Goal: Task Accomplishment & Management: Manage account settings

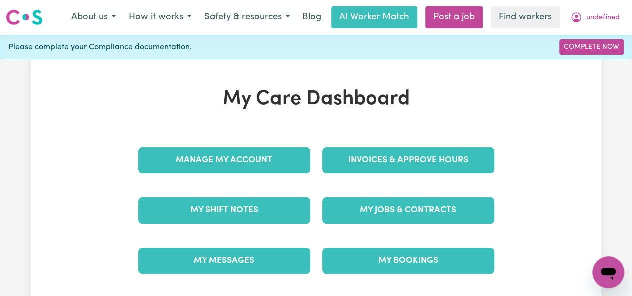
click at [408, 159] on link "Invoices & Approve Hours" at bounding box center [408, 160] width 172 height 26
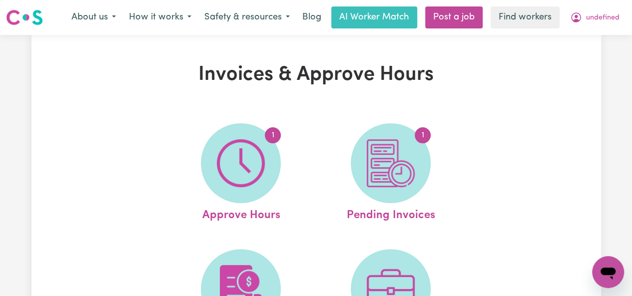
click at [241, 174] on link "1 Approve Hours" at bounding box center [241, 173] width 144 height 101
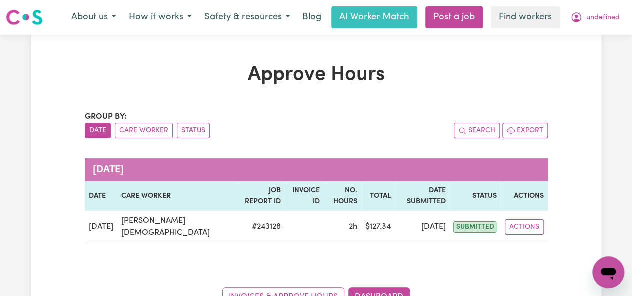
click at [535, 219] on button "Actions" at bounding box center [524, 226] width 39 height 15
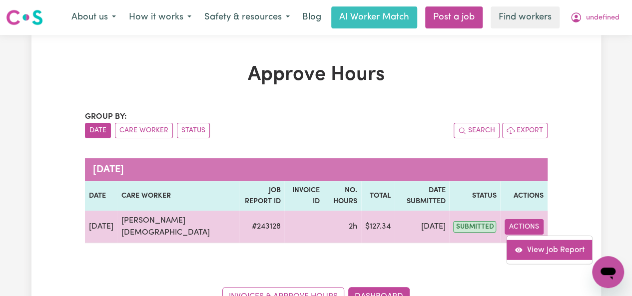
click at [526, 240] on link "View Job Report" at bounding box center [549, 250] width 85 height 20
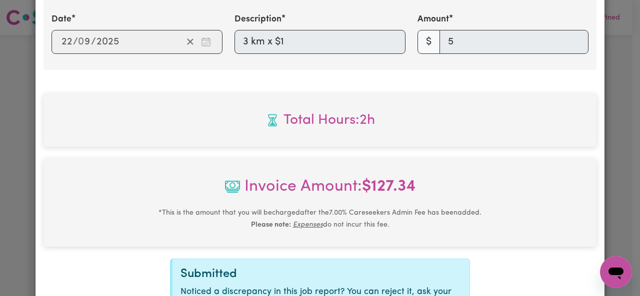
scroll to position [547, 0]
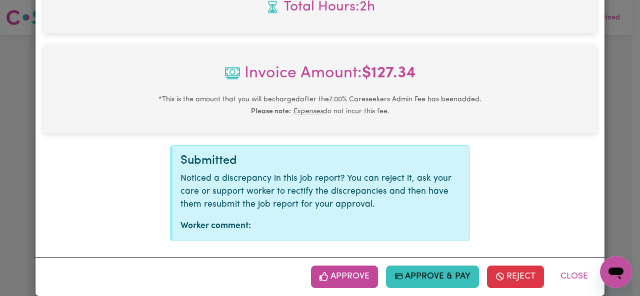
click at [366, 266] on button "Approve" at bounding box center [344, 277] width 67 height 22
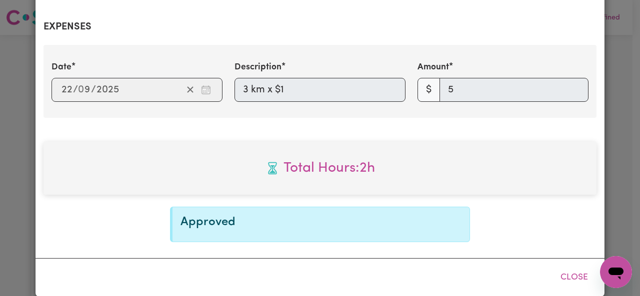
scroll to position [0, 0]
